Goal: Transaction & Acquisition: Purchase product/service

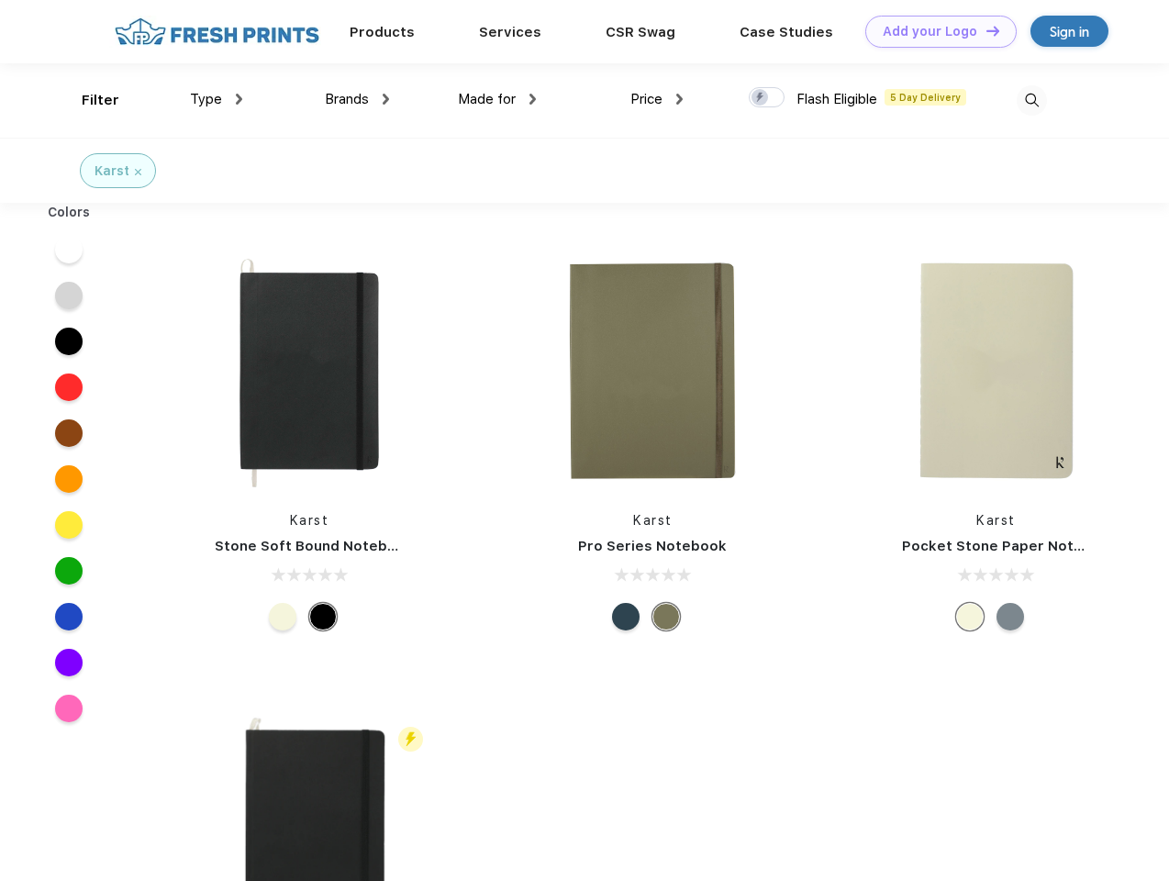
click at [934, 31] on link "Add your Logo Design Tool" at bounding box center [940, 32] width 151 height 32
click at [0, 0] on div "Design Tool" at bounding box center [0, 0] width 0 height 0
click at [985, 30] on link "Add your Logo Design Tool" at bounding box center [940, 32] width 151 height 32
click at [88, 100] on div "Filter" at bounding box center [101, 100] width 38 height 21
click at [217, 99] on span "Type" at bounding box center [206, 99] width 32 height 17
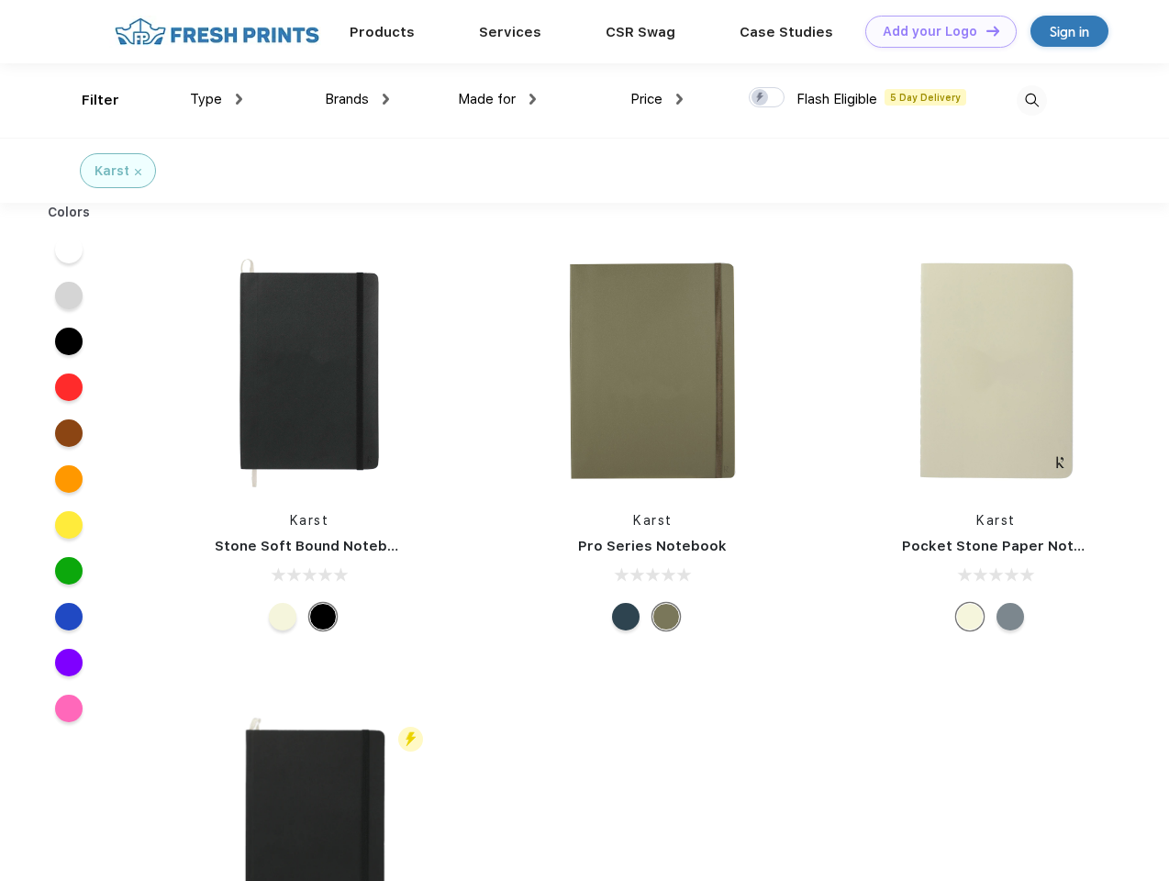
click at [357, 99] on span "Brands" at bounding box center [347, 99] width 44 height 17
click at [497, 99] on span "Made for" at bounding box center [487, 99] width 58 height 17
click at [657, 99] on span "Price" at bounding box center [646, 99] width 32 height 17
click at [767, 98] on div at bounding box center [767, 97] width 36 height 20
click at [761, 98] on input "checkbox" at bounding box center [755, 92] width 12 height 12
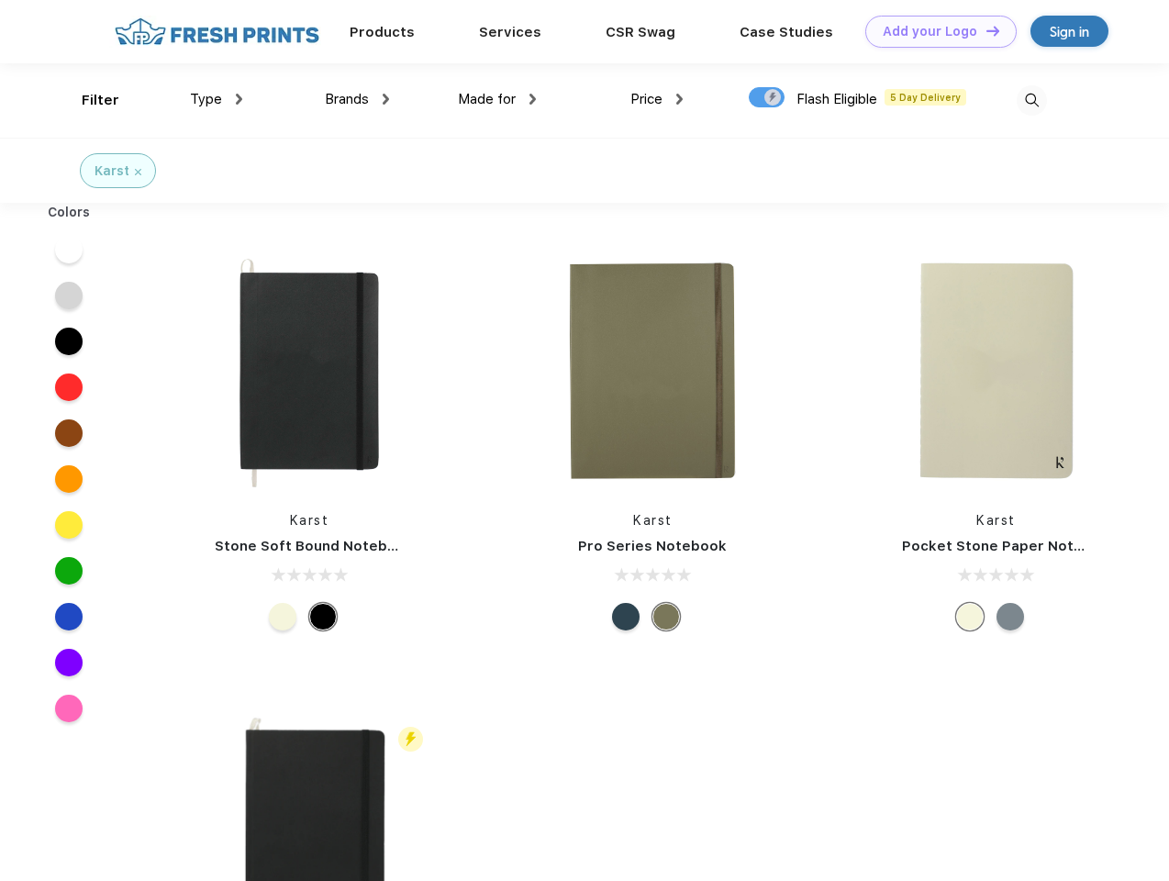
click at [1031, 100] on img at bounding box center [1032, 100] width 30 height 30
